Goal: Find contact information: Find contact information

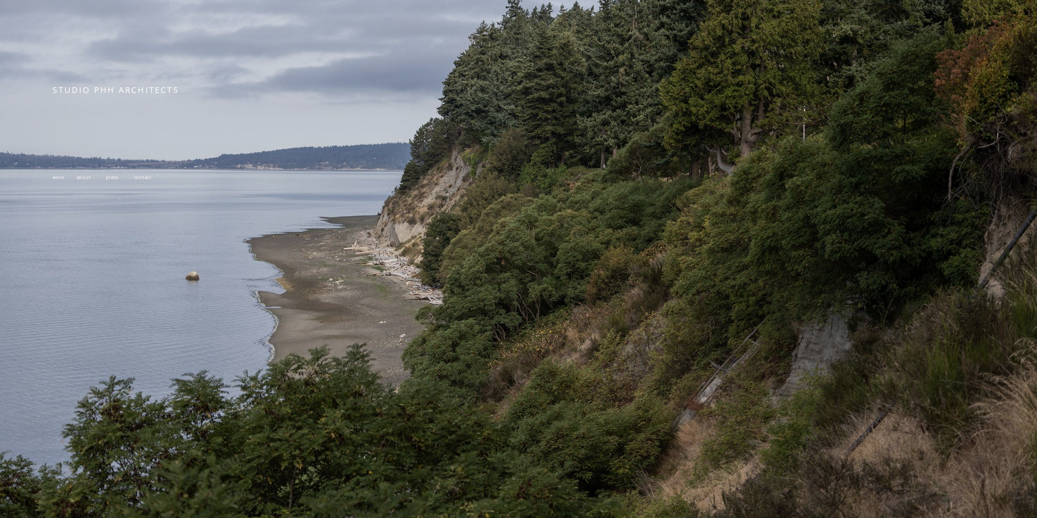
scroll to position [207, 0]
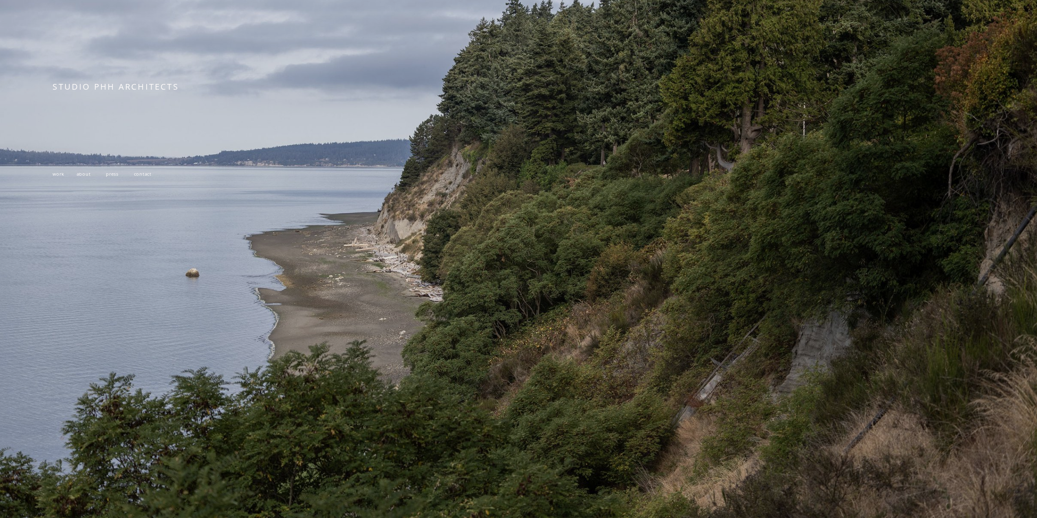
click at [137, 171] on span "contact" at bounding box center [143, 174] width 18 height 6
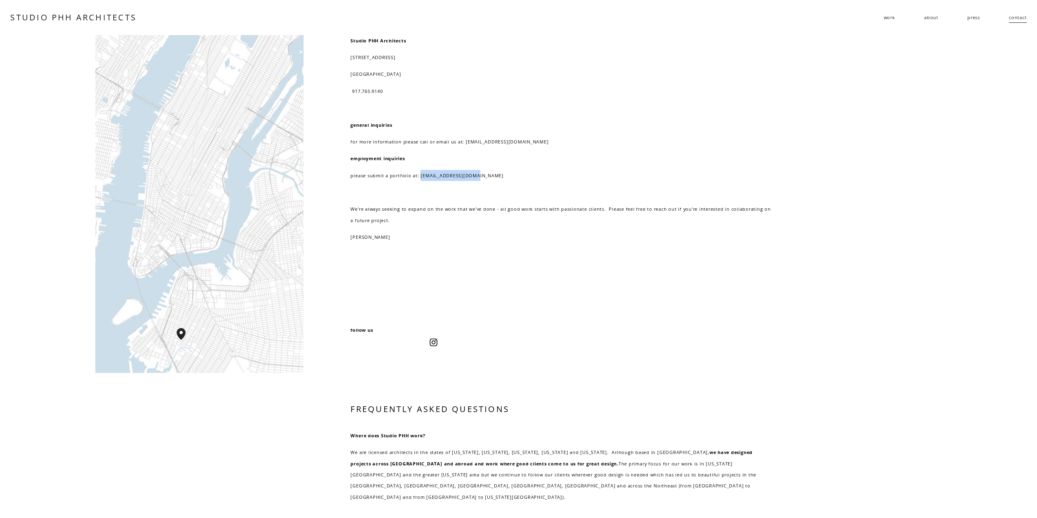
drag, startPoint x: 480, startPoint y: 177, endPoint x: 420, endPoint y: 176, distance: 59.5
click at [420, 176] on p "please submit a portfolio at: [EMAIL_ADDRESS][DOMAIN_NAME]" at bounding box center [560, 175] width 421 height 11
copy p "[EMAIL_ADDRESS][DOMAIN_NAME]"
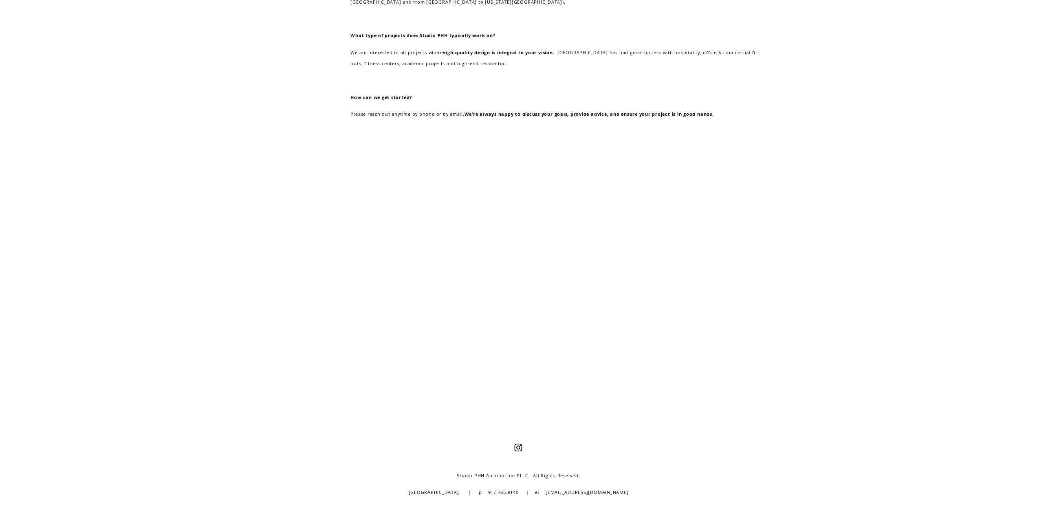
scroll to position [499, 0]
